Goal: Transaction & Acquisition: Purchase product/service

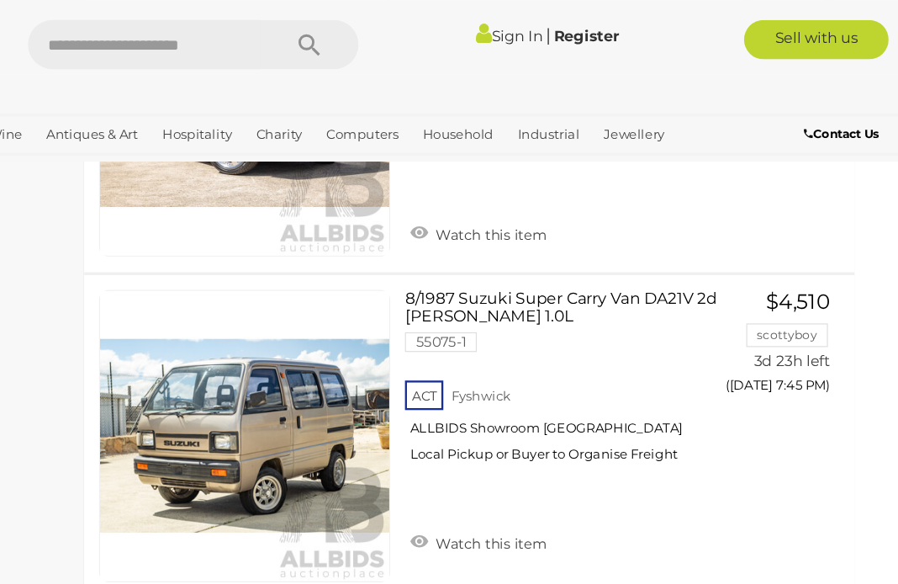
scroll to position [3663, 13]
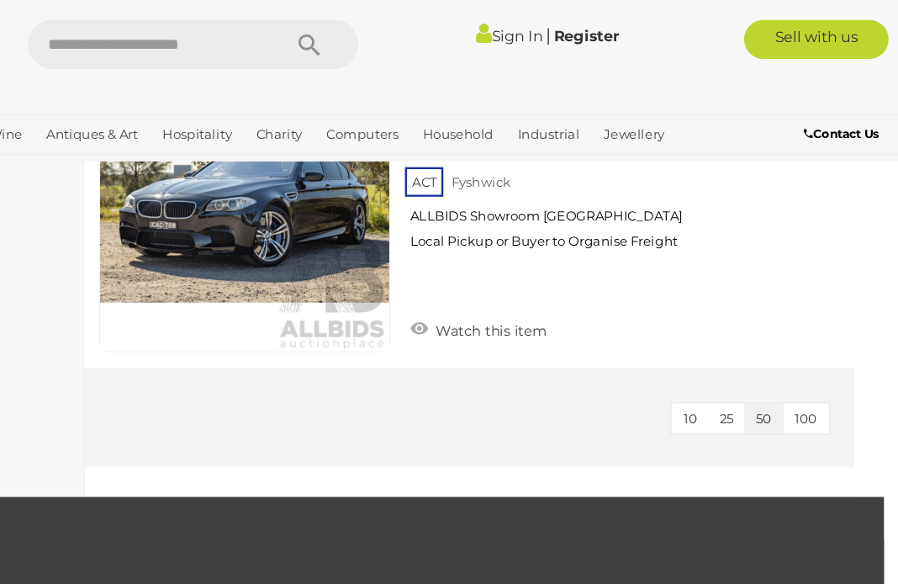
click at [704, 348] on button "10" at bounding box center [720, 358] width 32 height 26
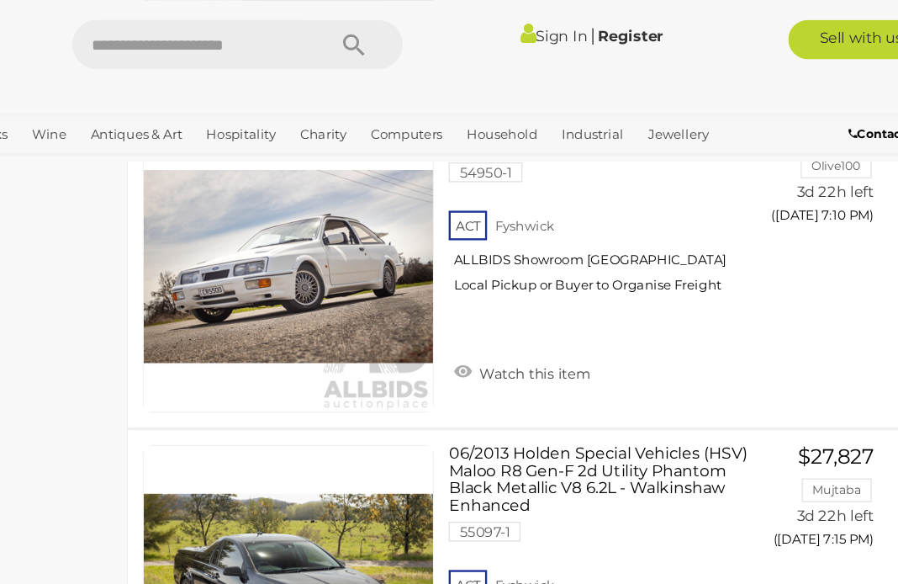
scroll to position [1832, 13]
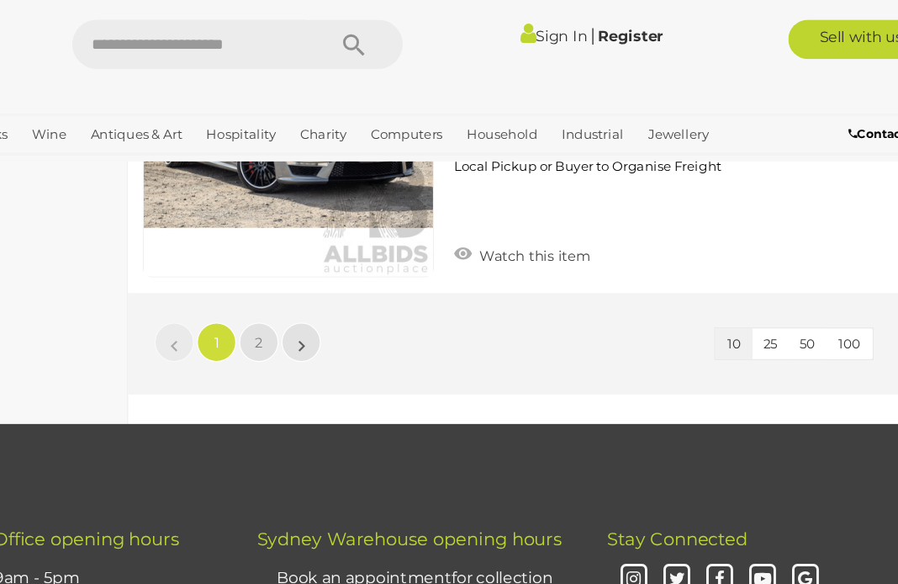
click at [297, 276] on link "2" at bounding box center [314, 293] width 34 height 34
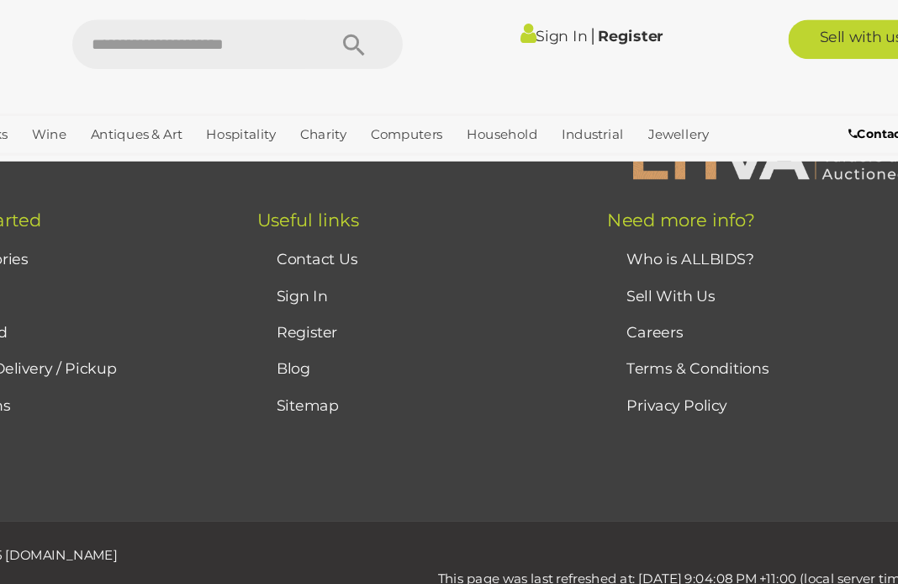
scroll to position [87, 13]
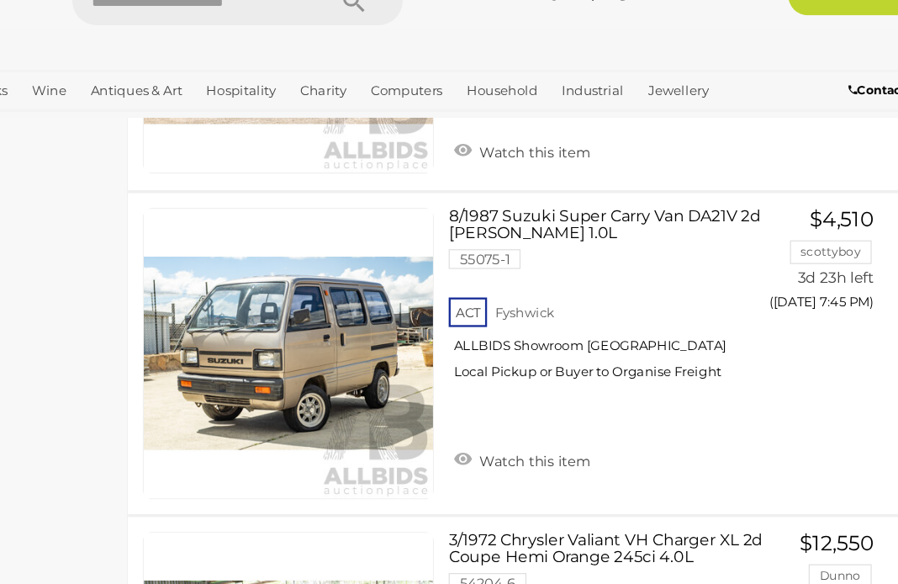
scroll to position [890, 13]
click at [765, 320] on span "BID PAGE" at bounding box center [796, 328] width 63 height 17
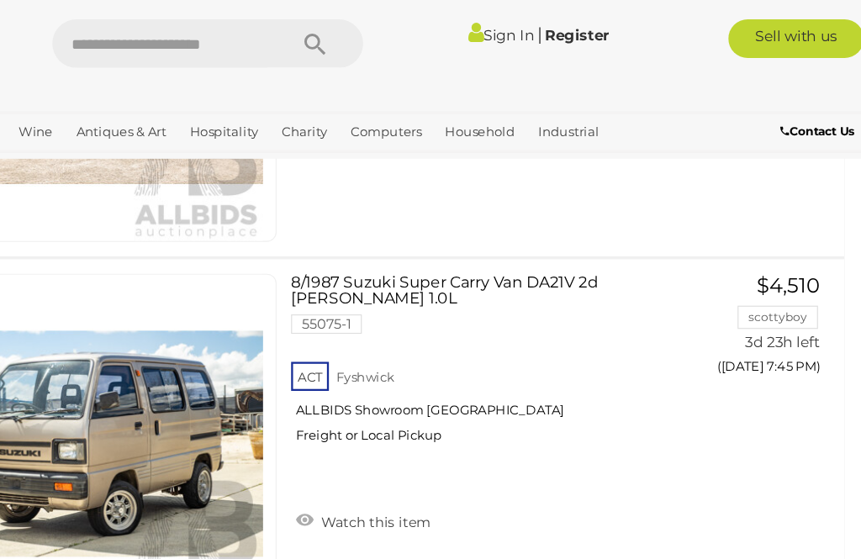
scroll to position [1006, 0]
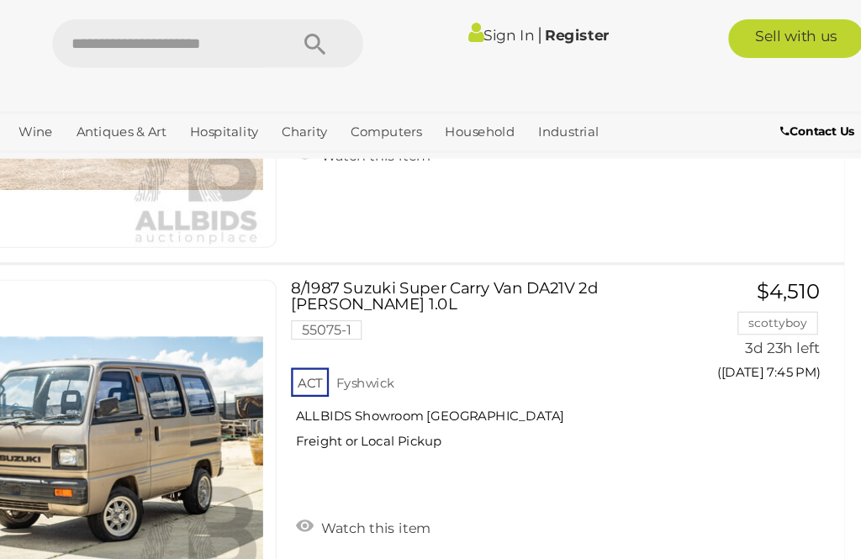
click at [780, 108] on b "Contact Us" at bounding box center [812, 114] width 64 height 13
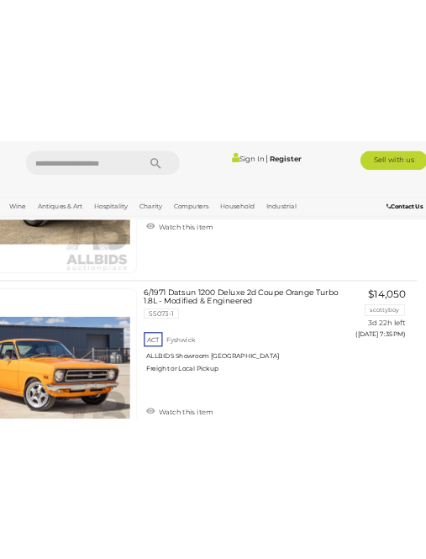
scroll to position [428, 0]
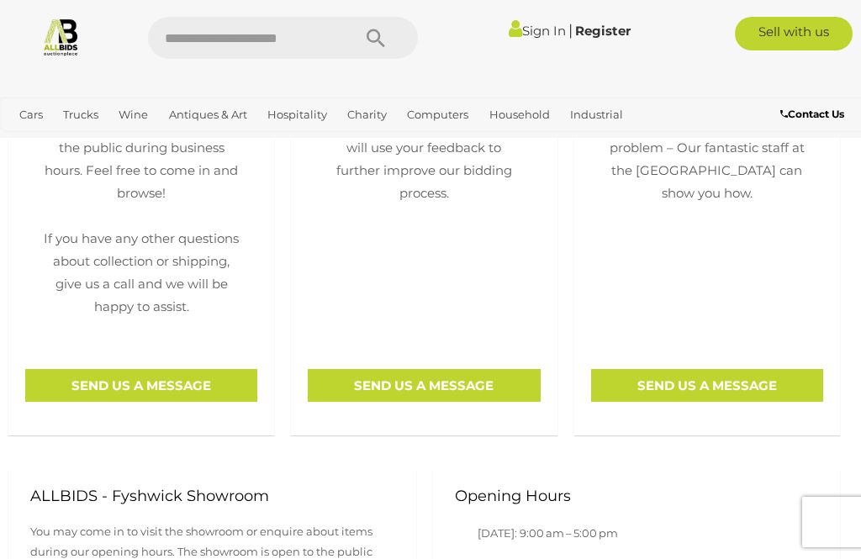
scroll to position [676, 0]
